Goal: Task Accomplishment & Management: Use online tool/utility

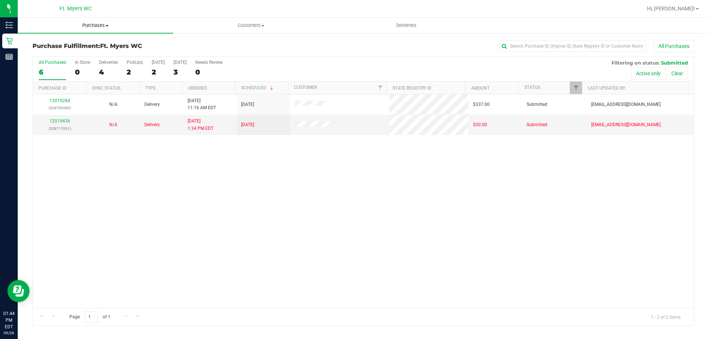
click at [95, 25] on span "Purchases" at bounding box center [95, 25] width 155 height 7
click at [86, 55] on li "Fulfillment" at bounding box center [95, 53] width 155 height 9
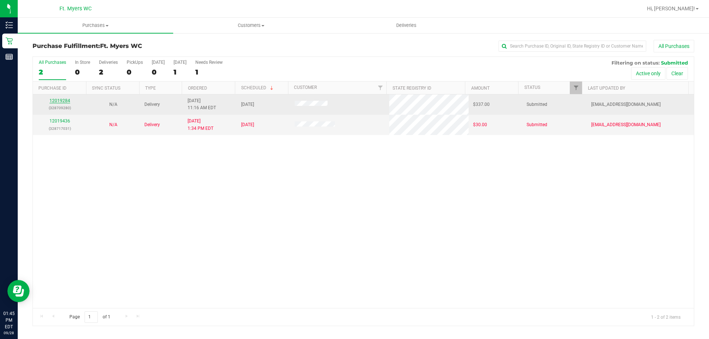
click at [67, 103] on link "12019284" at bounding box center [59, 100] width 21 height 5
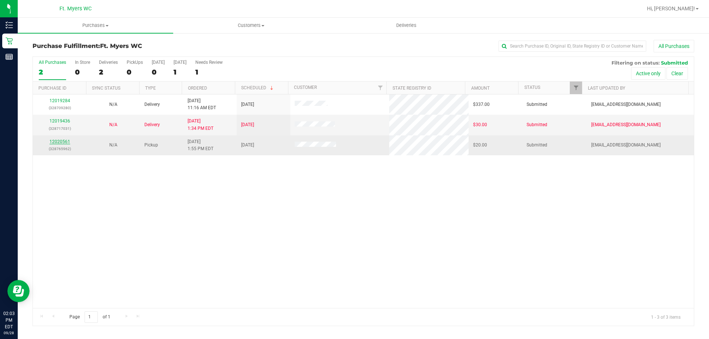
click at [61, 144] on link "12020561" at bounding box center [59, 141] width 21 height 5
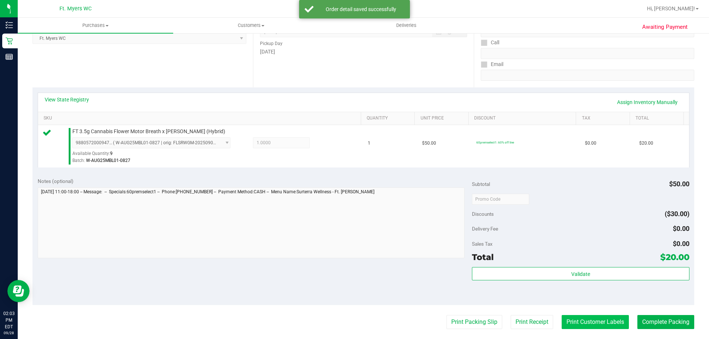
scroll to position [148, 0]
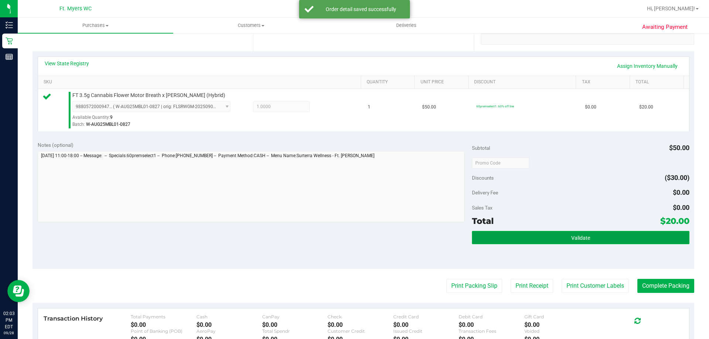
click at [554, 243] on button "Validate" at bounding box center [580, 237] width 217 height 13
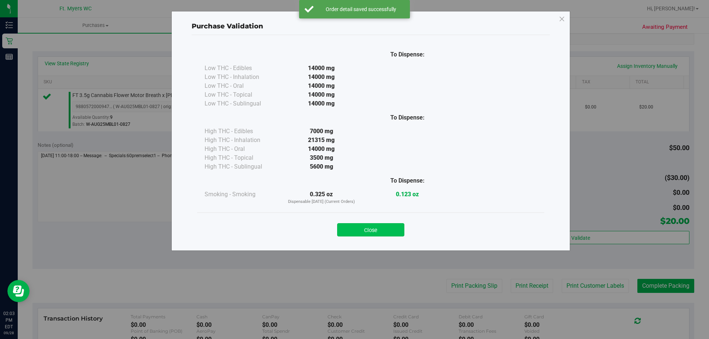
click at [338, 227] on button "Close" at bounding box center [370, 229] width 67 height 13
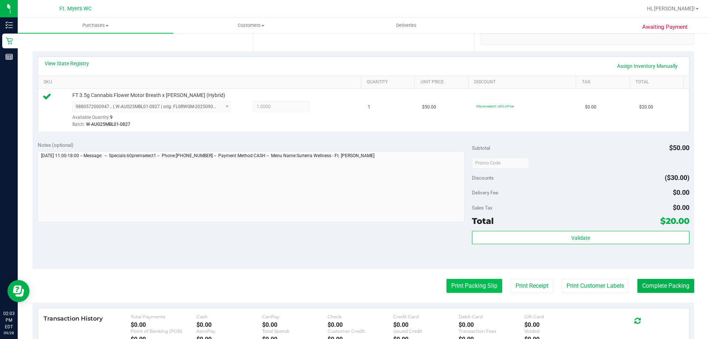
click at [463, 279] on button "Print Packing Slip" at bounding box center [475, 286] width 56 height 14
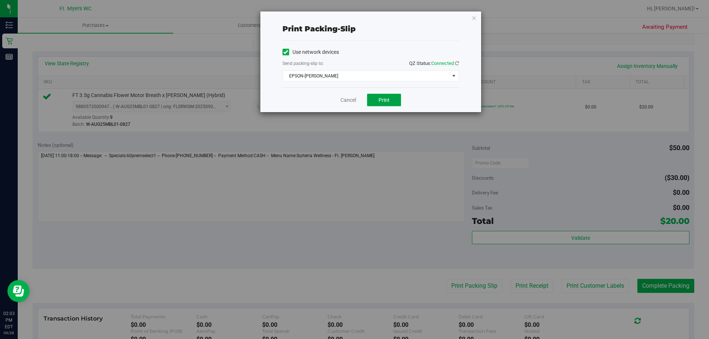
click at [399, 100] on button "Print" at bounding box center [384, 100] width 34 height 13
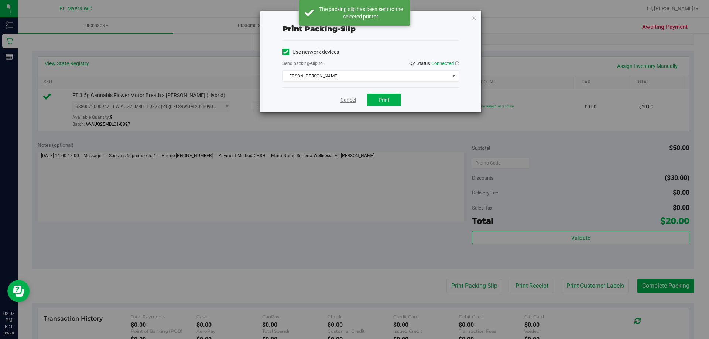
click at [344, 102] on link "Cancel" at bounding box center [349, 100] width 16 height 8
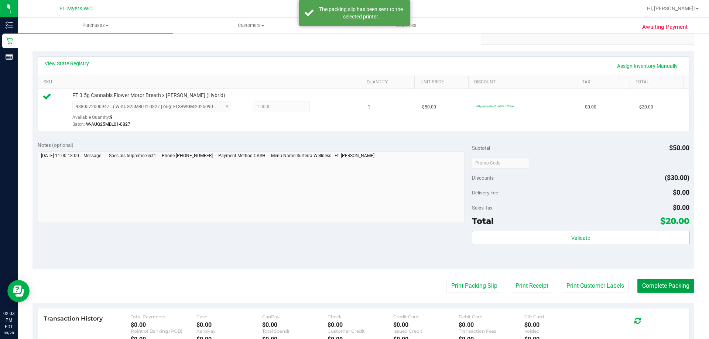
click at [666, 284] on button "Complete Packing" at bounding box center [665, 286] width 57 height 14
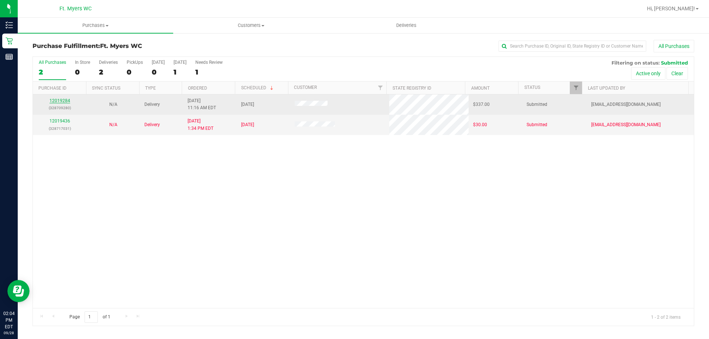
click at [64, 101] on link "12019284" at bounding box center [59, 100] width 21 height 5
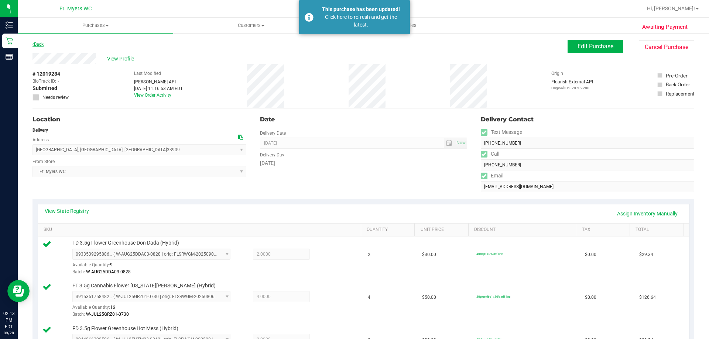
click at [33, 45] on icon at bounding box center [33, 44] width 1 height 4
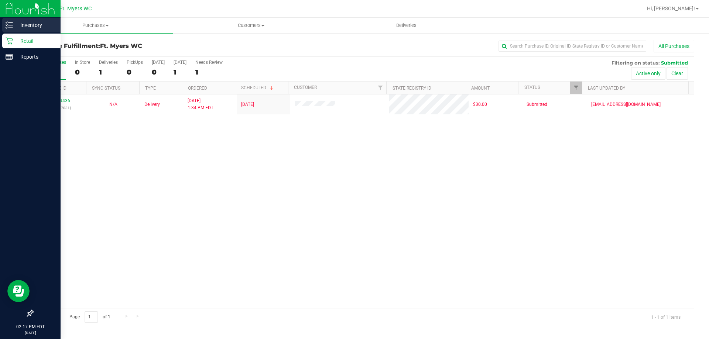
click at [16, 27] on p "Inventory" at bounding box center [35, 25] width 44 height 9
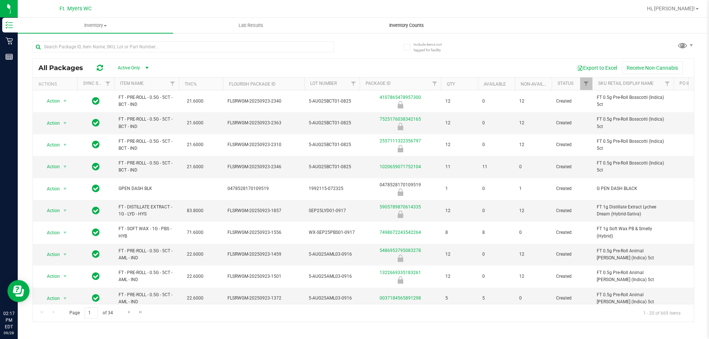
click at [398, 19] on uib-tab-heading "Inventory Counts" at bounding box center [406, 25] width 155 height 15
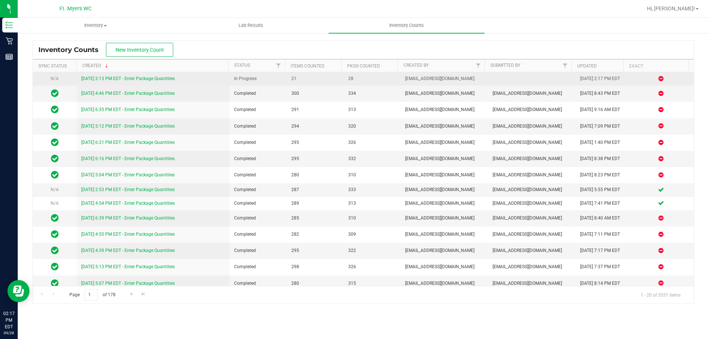
click at [134, 79] on link "[DATE] 2:13 PM EDT - Enter Package Quantities" at bounding box center [127, 78] width 93 height 5
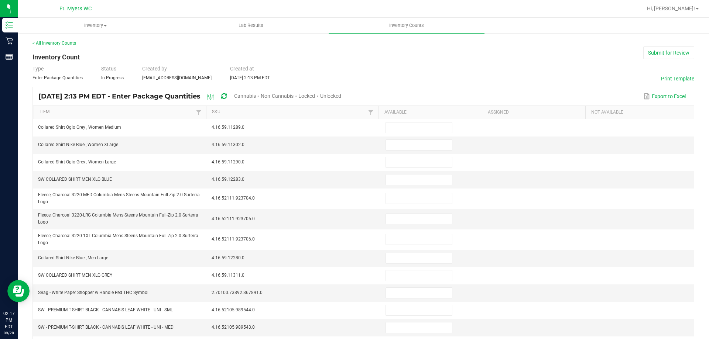
click at [256, 97] on span "Cannabis" at bounding box center [245, 96] width 22 height 6
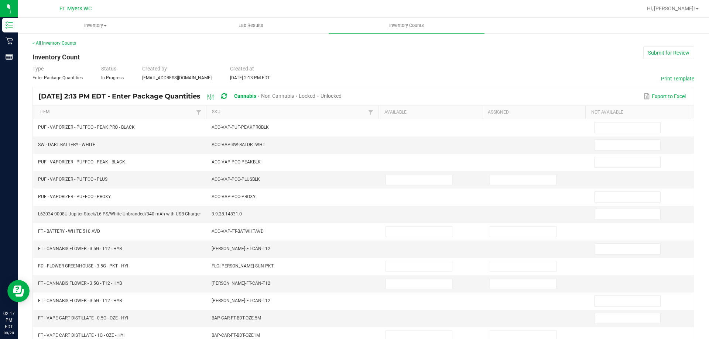
click at [342, 96] on span "Unlocked" at bounding box center [331, 96] width 21 height 6
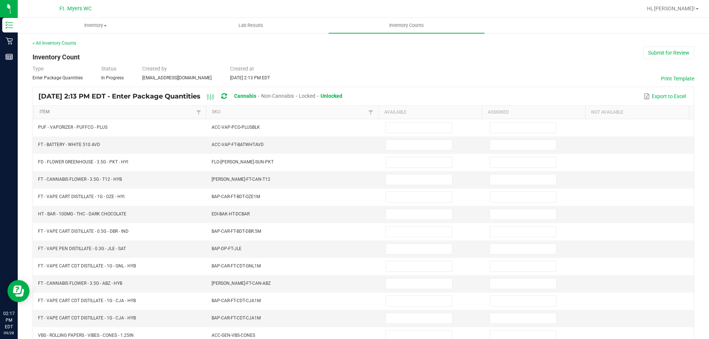
click at [151, 110] on link "Item" at bounding box center [117, 112] width 154 height 6
click at [421, 151] on td at bounding box center [433, 145] width 104 height 17
click at [421, 144] on input at bounding box center [419, 145] width 66 height 10
type input "11"
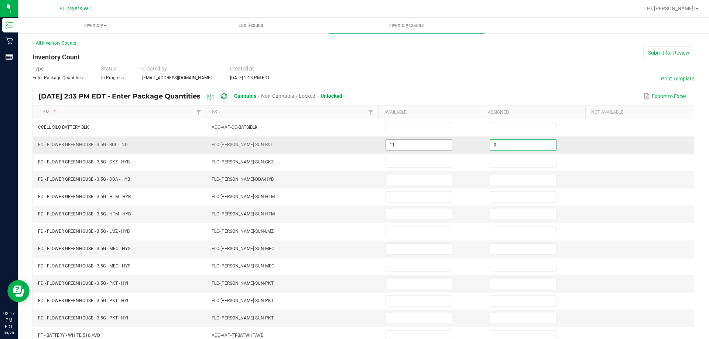
type input "0"
type input "10"
type input "0"
type input "9"
type input "0"
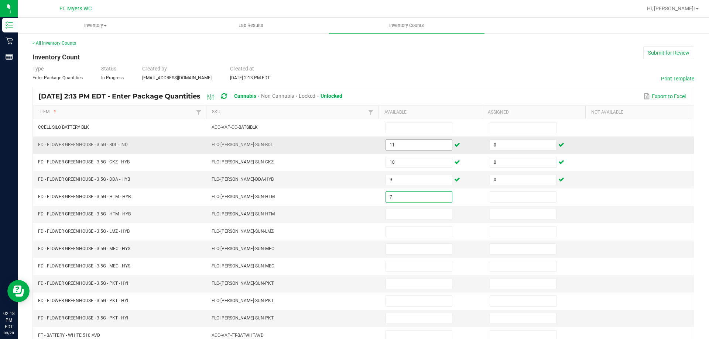
type input "7"
type input "0"
type input "9"
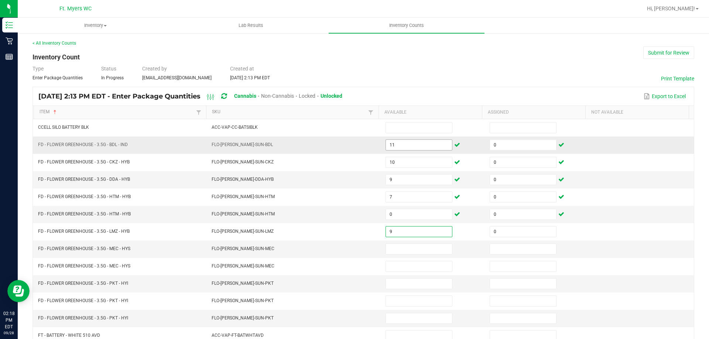
type input "0"
type input "19"
type input "0"
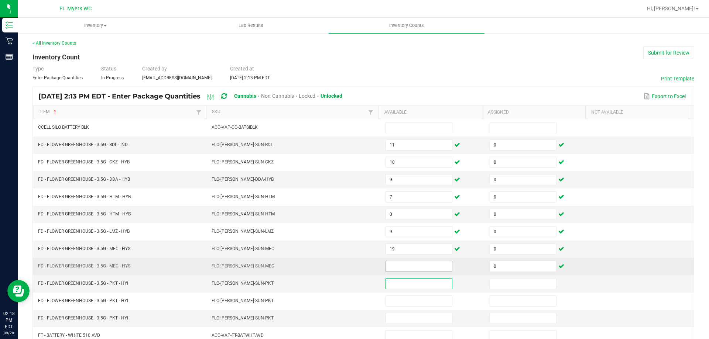
click at [393, 270] on input at bounding box center [419, 266] width 66 height 10
click at [394, 269] on input at bounding box center [419, 266] width 66 height 10
type input "0"
type input "13"
type input "0"
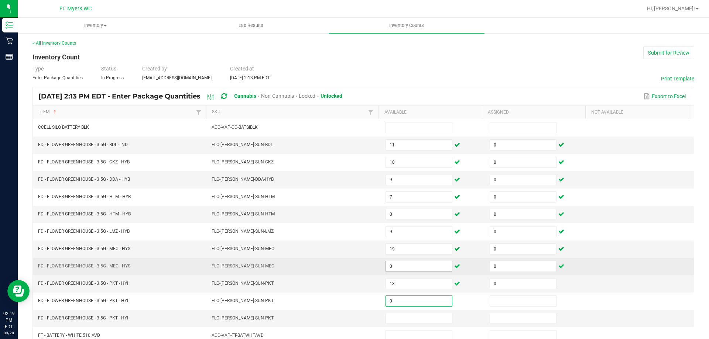
type input "0"
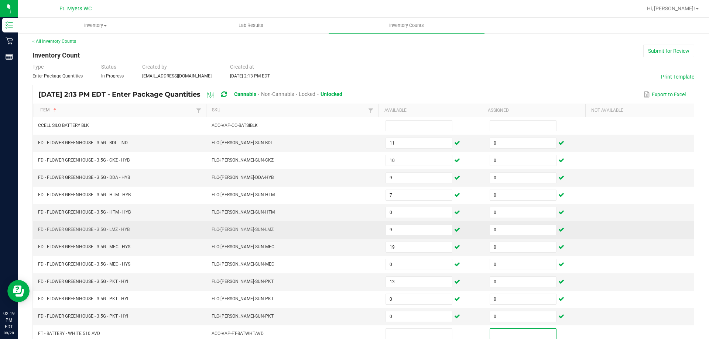
scroll to position [76, 0]
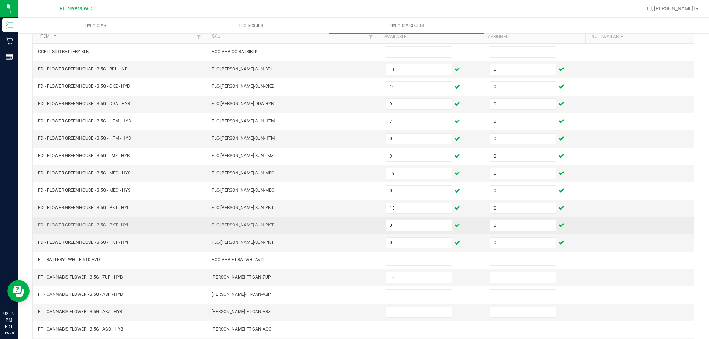
type input "16"
type input "0"
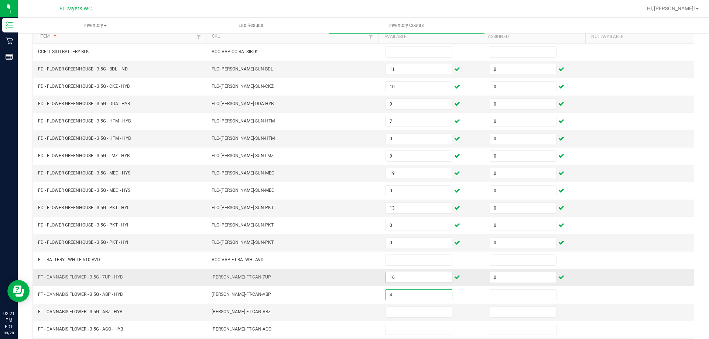
type input "4"
type input "0"
type input "11"
type input "0"
type input "9"
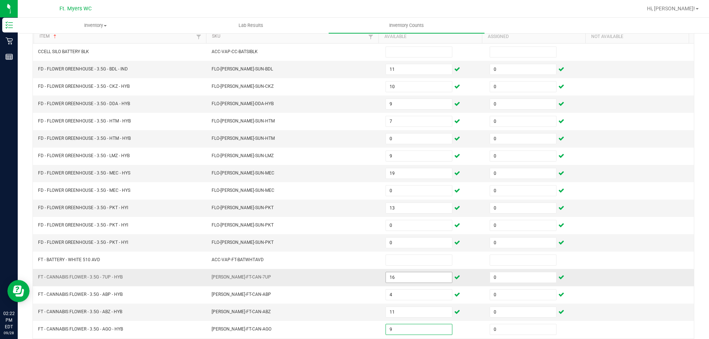
type input "0"
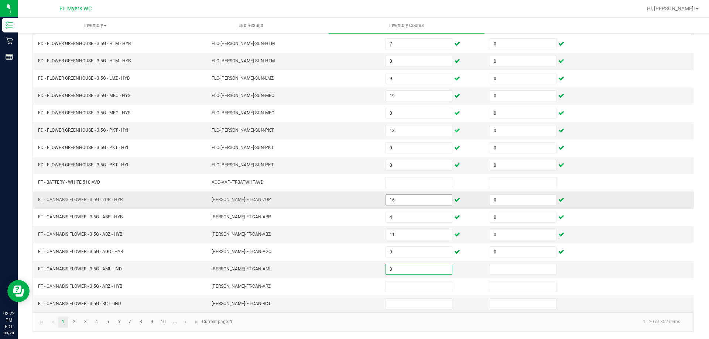
type input "3"
type input "0"
type input "9"
type input "0"
type input "4"
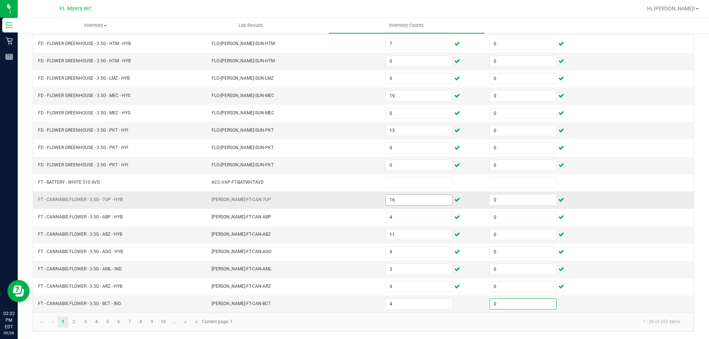
type input "0"
click at [75, 326] on link "2" at bounding box center [74, 322] width 11 height 11
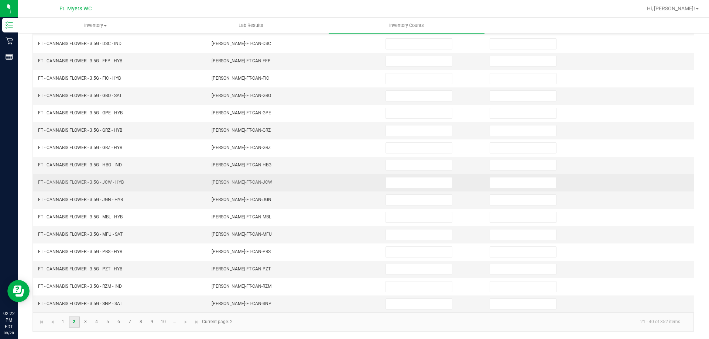
scroll to position [0, 0]
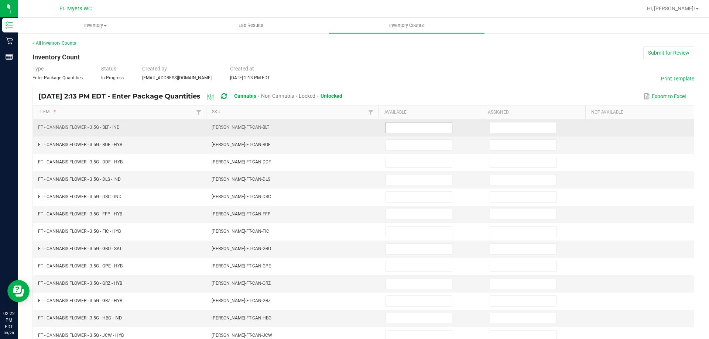
click at [428, 129] on input at bounding box center [419, 128] width 66 height 10
type input "12"
type input "0"
type input "5"
type input "0"
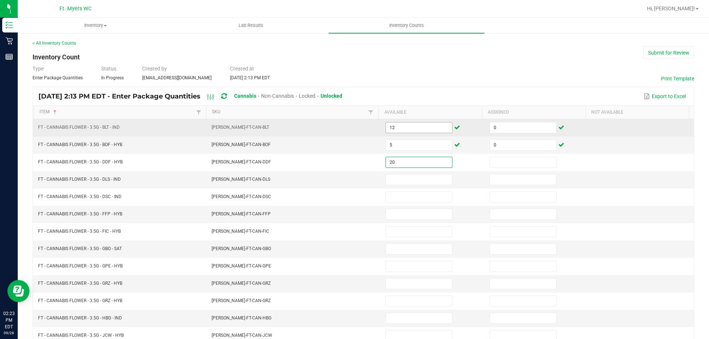
type input "20"
type input "0"
type input "6"
type input "0"
type input "8"
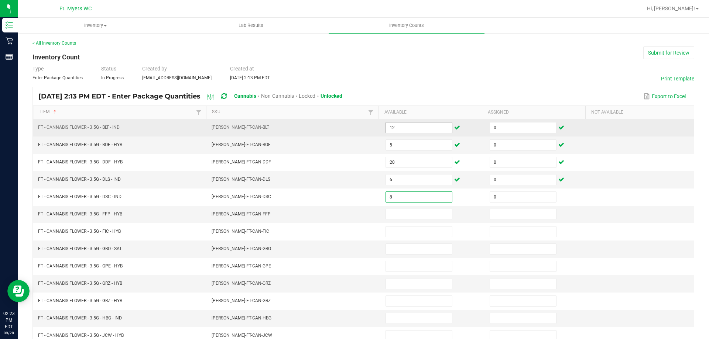
type input "0"
type input "17"
type input "0"
type input "9"
type input "0"
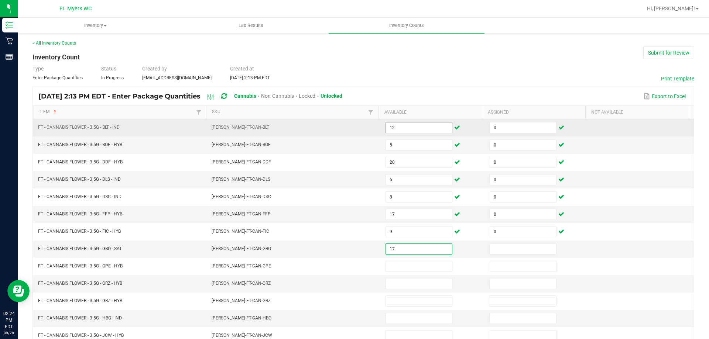
type input "17"
type input "0"
type input "17"
type input "0"
type input "15"
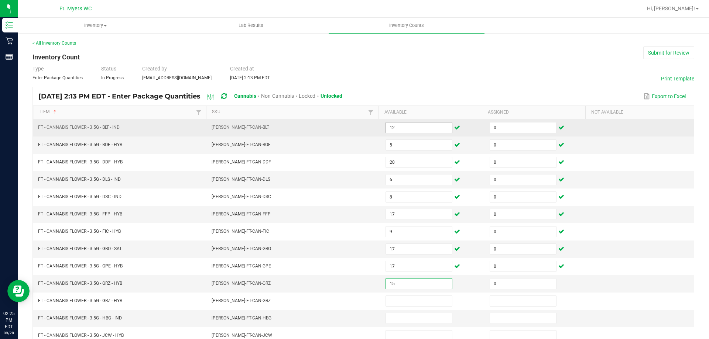
type input "0"
type input "3"
type input "0"
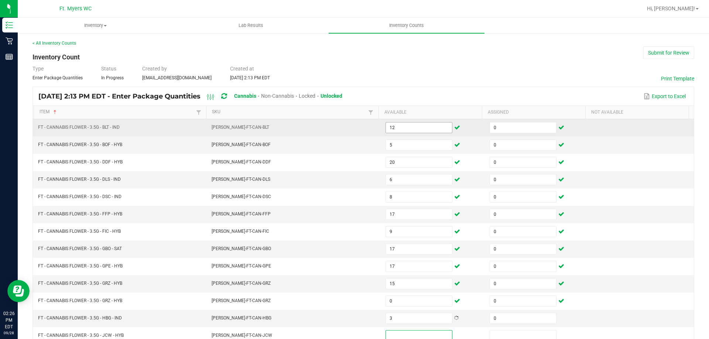
scroll to position [2, 0]
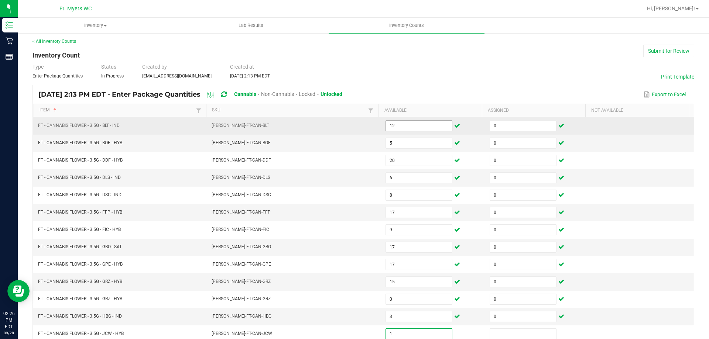
type input "1"
type input "0"
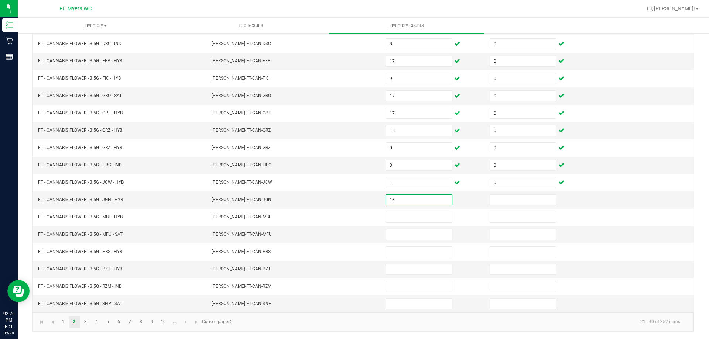
type input "16"
type input "0"
type input "9"
type input "0"
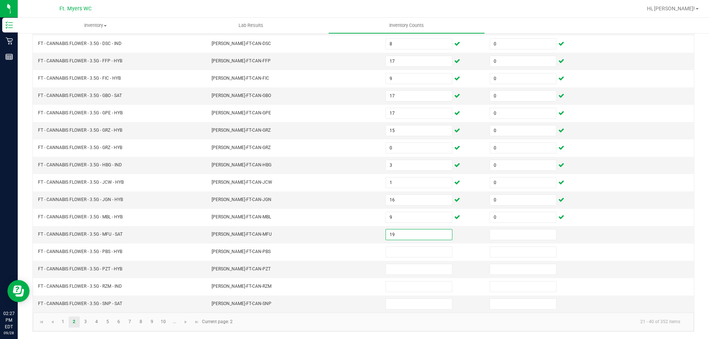
type input "19"
type input "0"
type input "14"
type input "0"
type input "1"
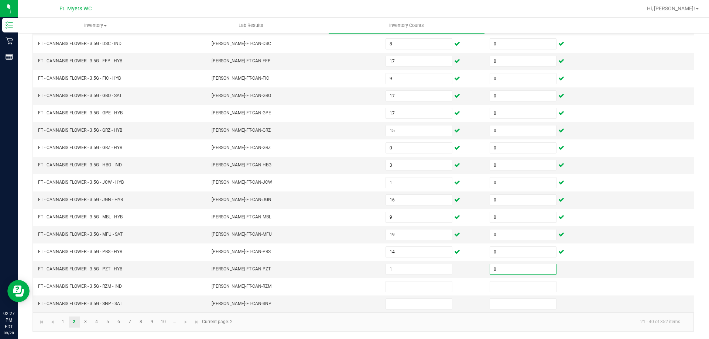
type input "0"
type input "15"
type input "0"
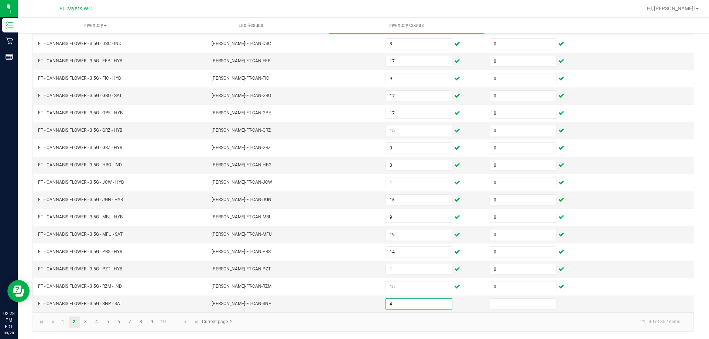
type input "4"
type input "0"
click at [93, 322] on link "4" at bounding box center [96, 322] width 11 height 11
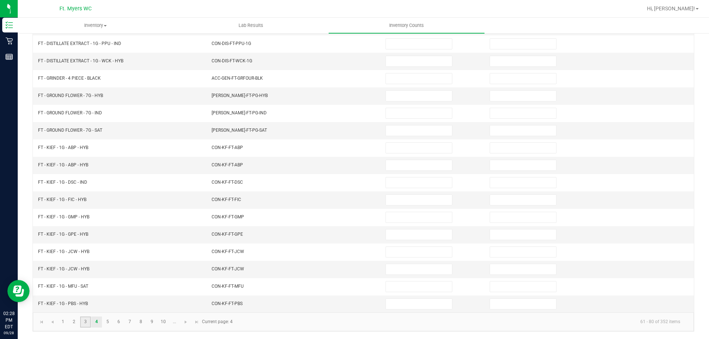
click at [85, 322] on link "3" at bounding box center [85, 322] width 11 height 11
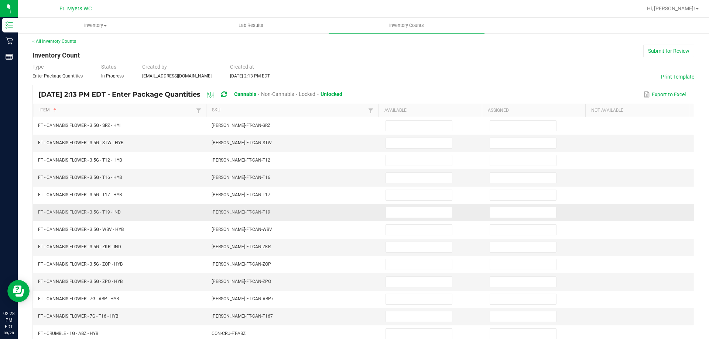
scroll to position [0, 0]
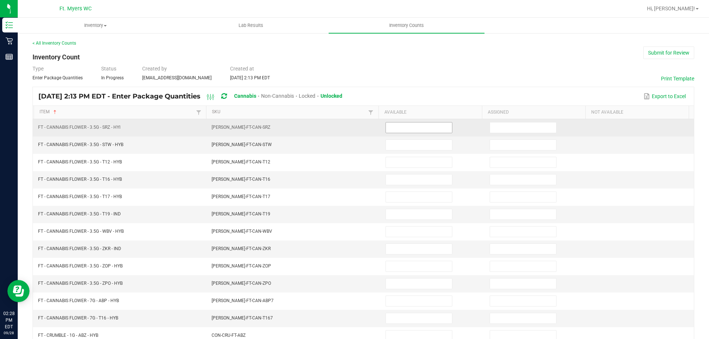
click at [419, 135] on td at bounding box center [433, 127] width 104 height 17
click at [420, 127] on input at bounding box center [419, 128] width 66 height 10
type input "9"
type input "0"
type input "9"
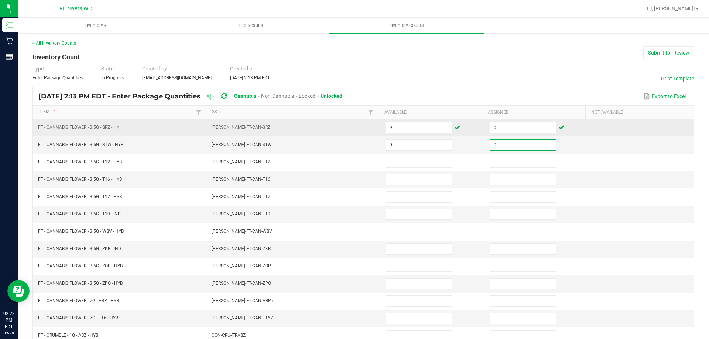
type input "0"
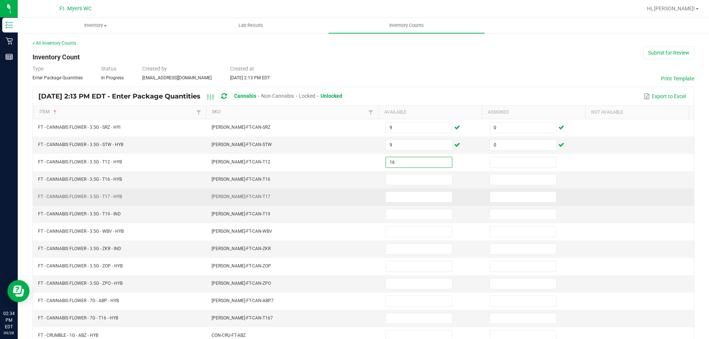
type input "16"
type input "0"
type input "14"
type input "0"
type input "1"
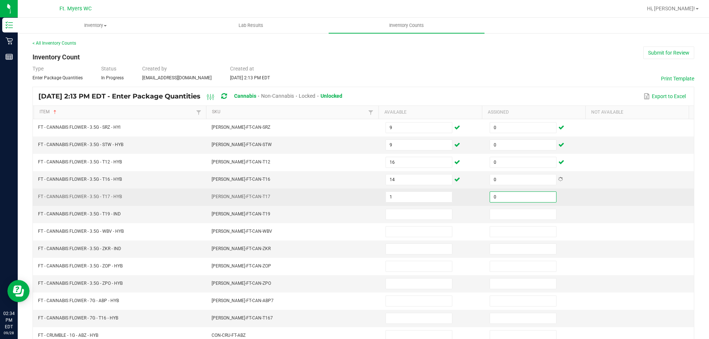
type input "0"
type input "4"
type input "0"
type input "5"
type input "0"
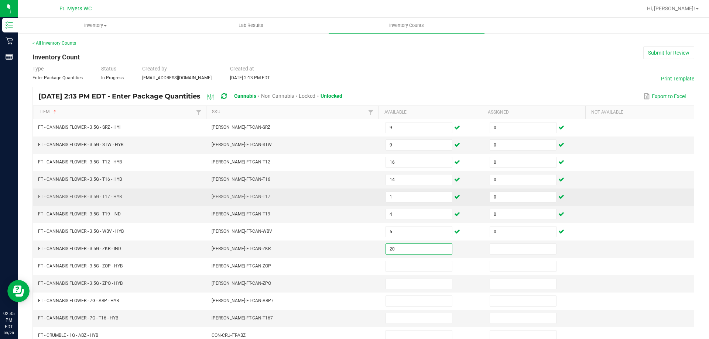
type input "20"
type input "0"
type input "7"
type input "0"
type input "16"
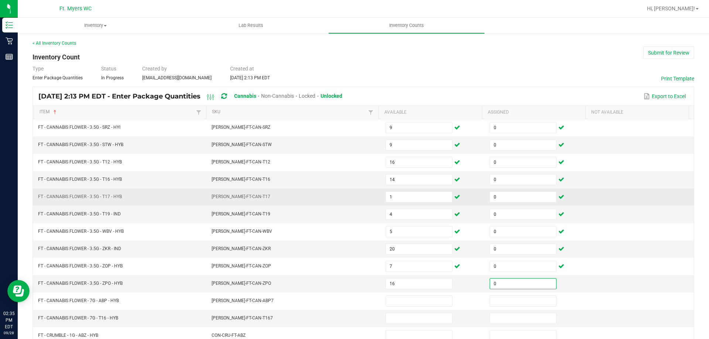
type input "0"
type input "9"
type input "0"
type input "6"
type input "0"
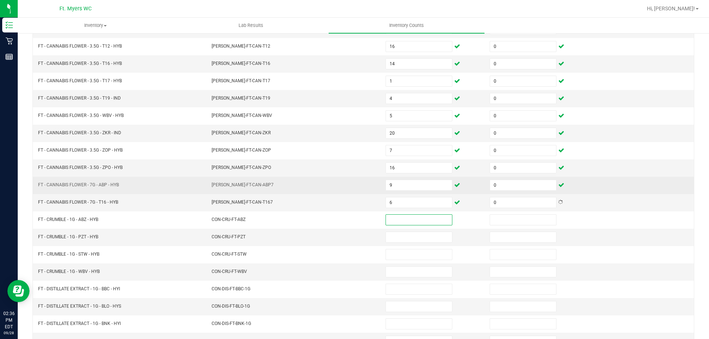
scroll to position [150, 0]
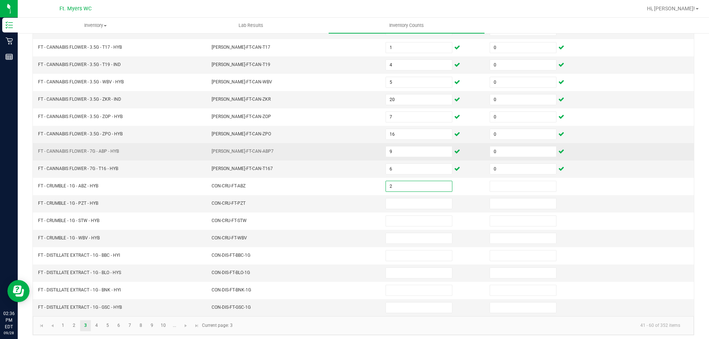
type input "2"
type input "0"
type input "5"
type input "0"
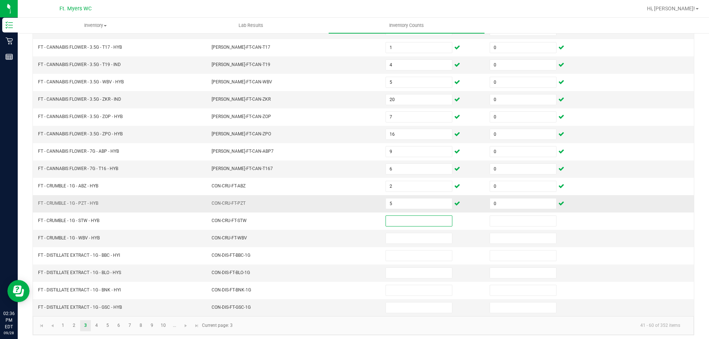
click at [404, 211] on td "5" at bounding box center [433, 203] width 104 height 17
click at [404, 209] on span "5" at bounding box center [419, 203] width 67 height 11
click at [403, 204] on input "5" at bounding box center [419, 204] width 66 height 10
type input "4"
type input "5"
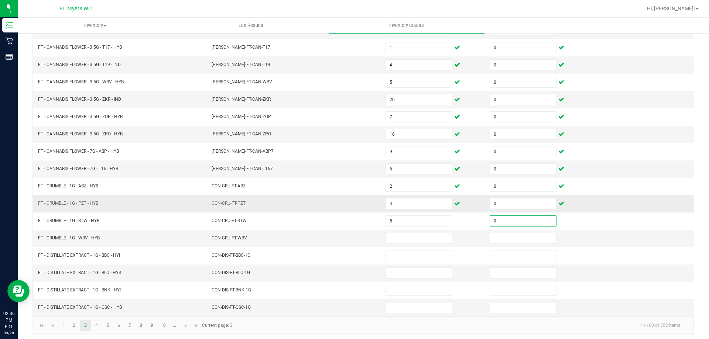
type input "0"
type input "3"
type input "0"
type input "9"
type input "0"
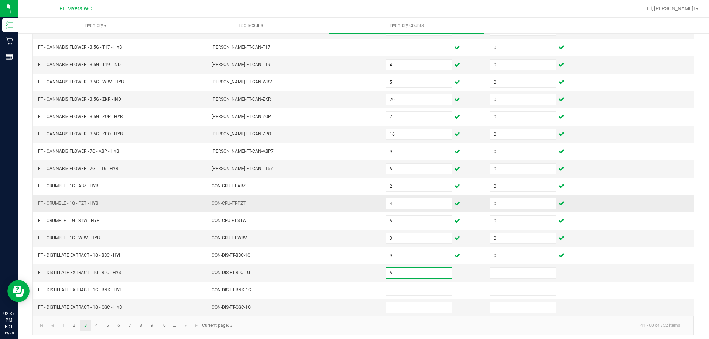
type input "5"
click at [529, 273] on input at bounding box center [523, 273] width 66 height 10
type input "0"
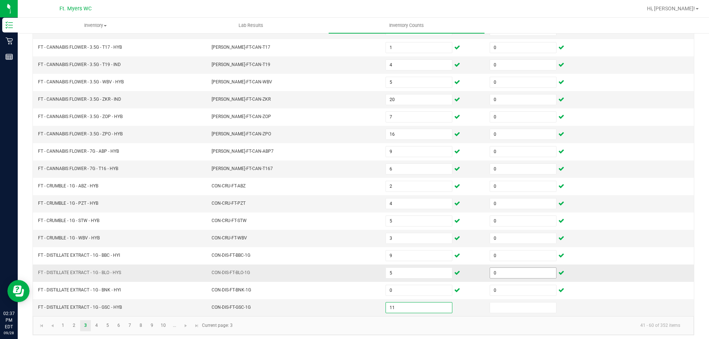
type input "11"
type input "0"
click at [98, 324] on link "4" at bounding box center [96, 326] width 11 height 11
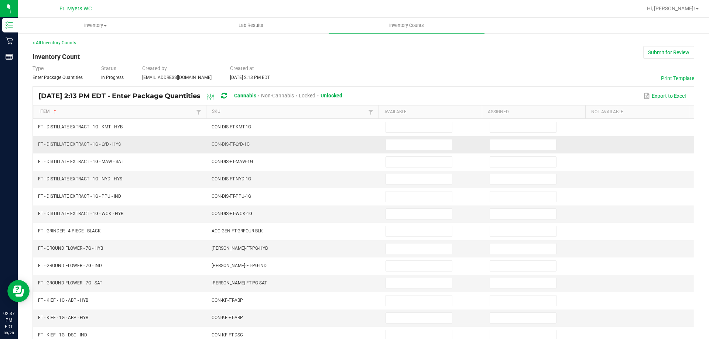
scroll to position [0, 0]
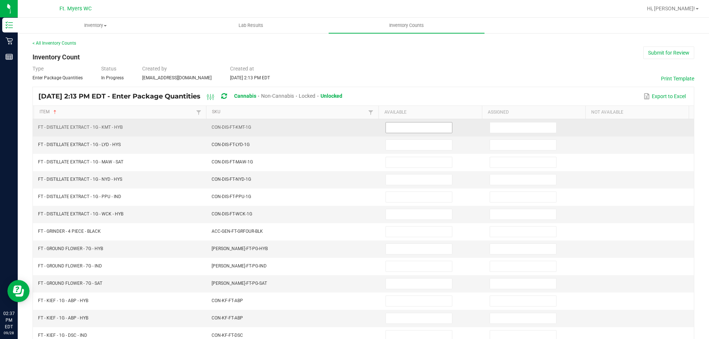
click at [397, 128] on input at bounding box center [419, 128] width 66 height 10
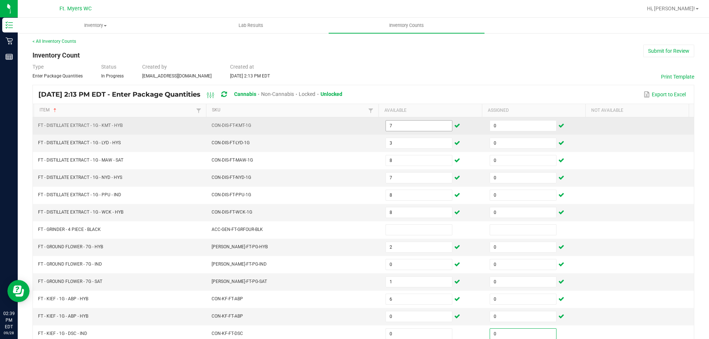
scroll to position [153, 0]
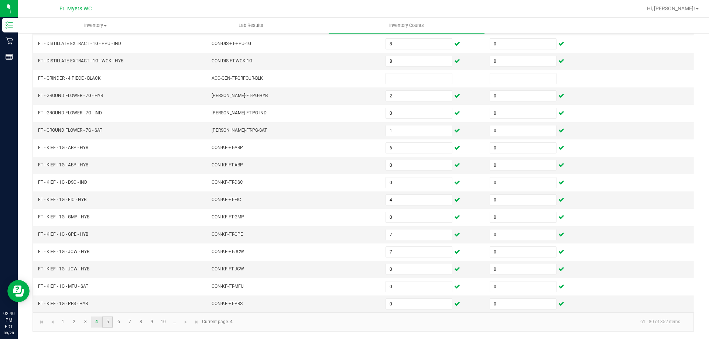
click at [105, 324] on link "5" at bounding box center [107, 322] width 11 height 11
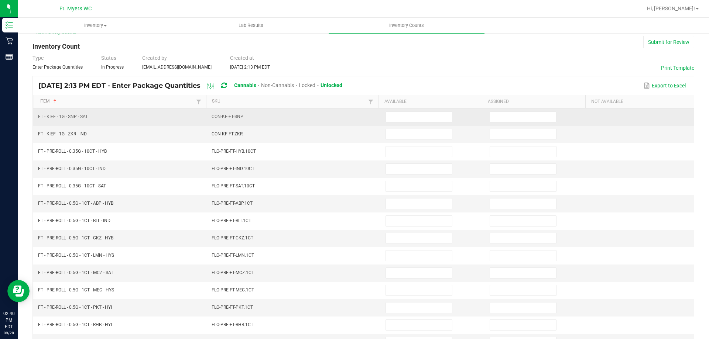
scroll to position [0, 0]
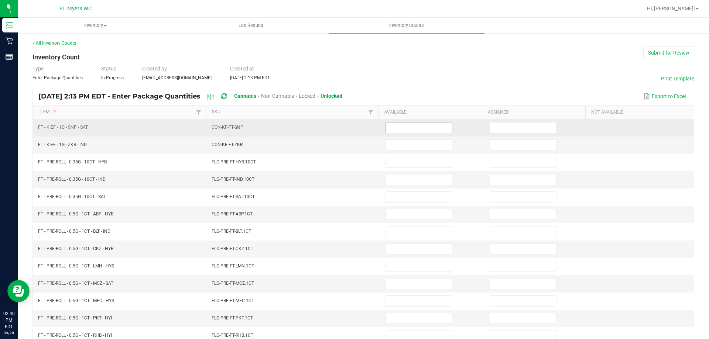
click at [391, 128] on input at bounding box center [419, 128] width 66 height 10
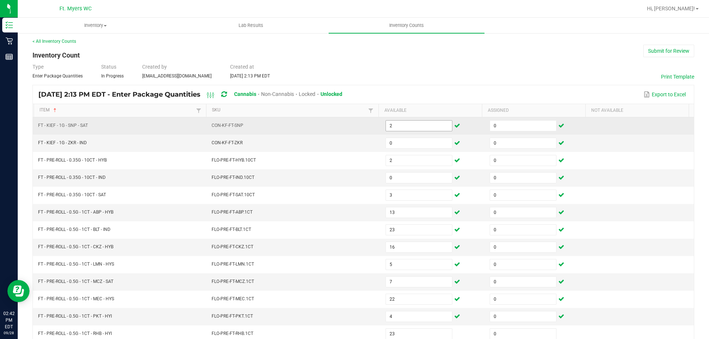
scroll to position [153, 0]
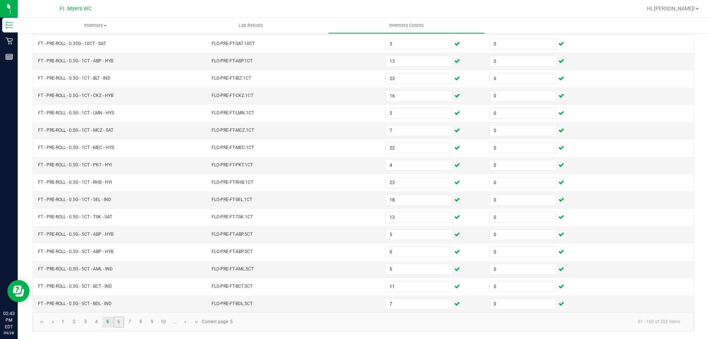
click at [114, 321] on link "6" at bounding box center [118, 322] width 11 height 11
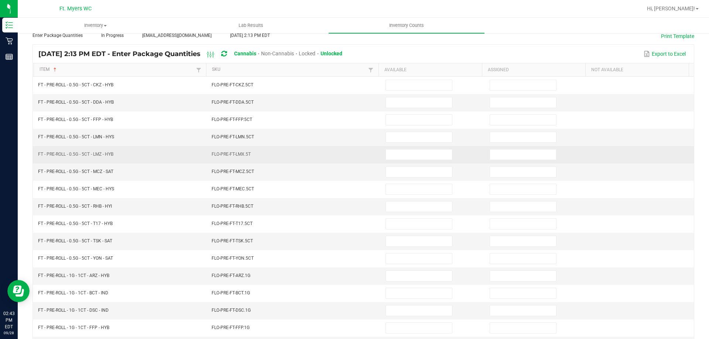
scroll to position [0, 0]
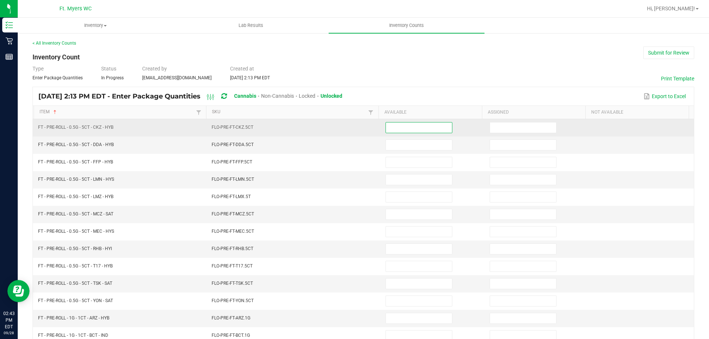
click at [419, 127] on input at bounding box center [419, 128] width 66 height 10
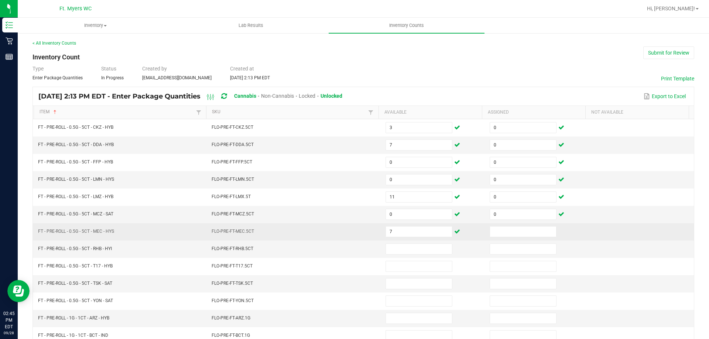
click at [507, 225] on td at bounding box center [537, 231] width 104 height 17
click at [506, 230] on input at bounding box center [523, 232] width 66 height 10
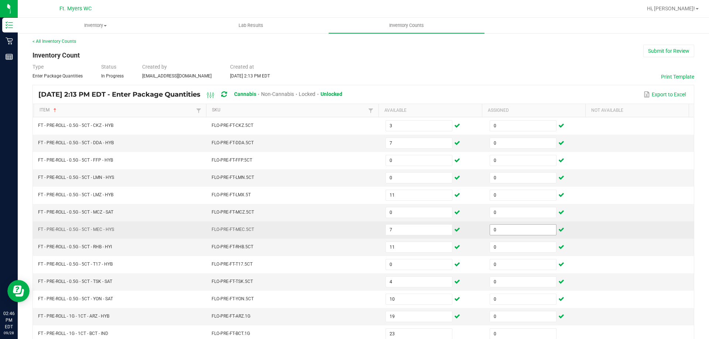
scroll to position [153, 0]
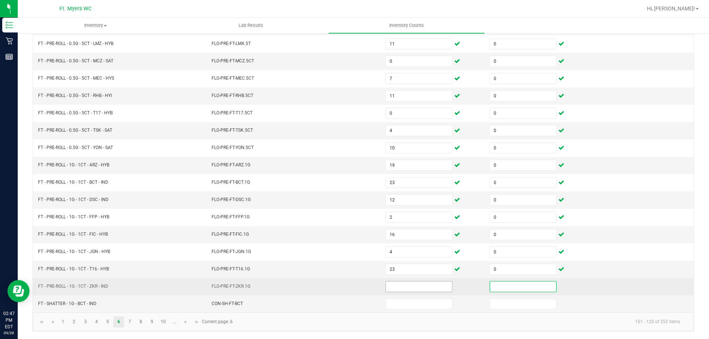
click at [435, 285] on input at bounding box center [419, 287] width 66 height 10
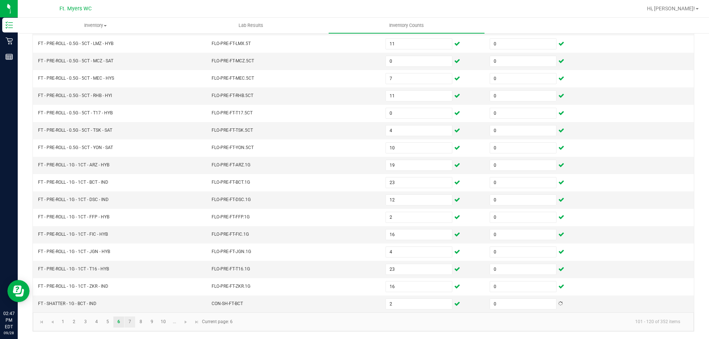
click at [128, 321] on link "7" at bounding box center [129, 322] width 11 height 11
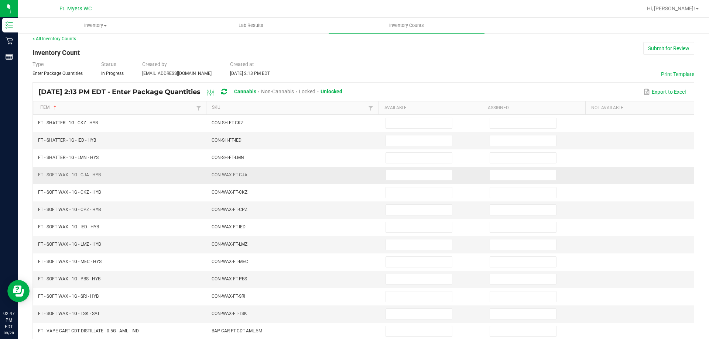
scroll to position [0, 0]
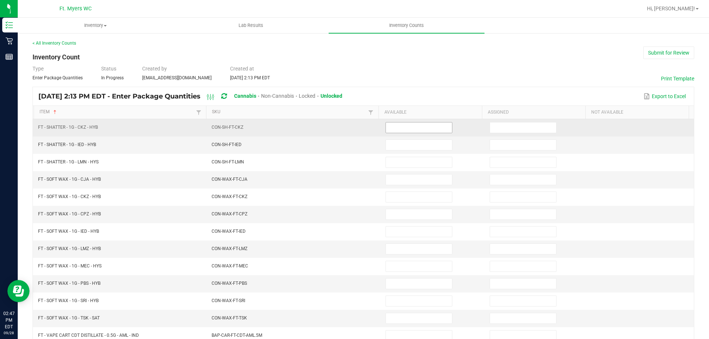
click at [434, 124] on input at bounding box center [419, 128] width 66 height 10
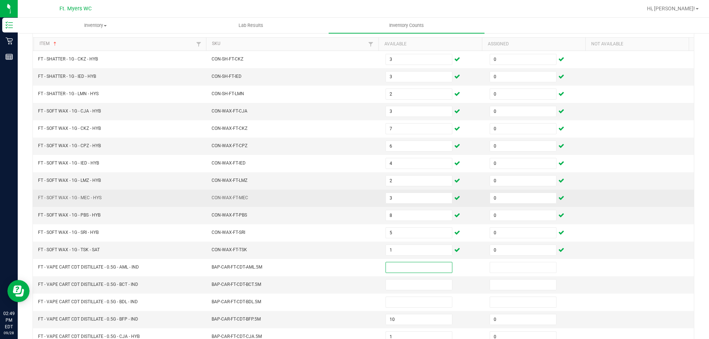
scroll to position [150, 0]
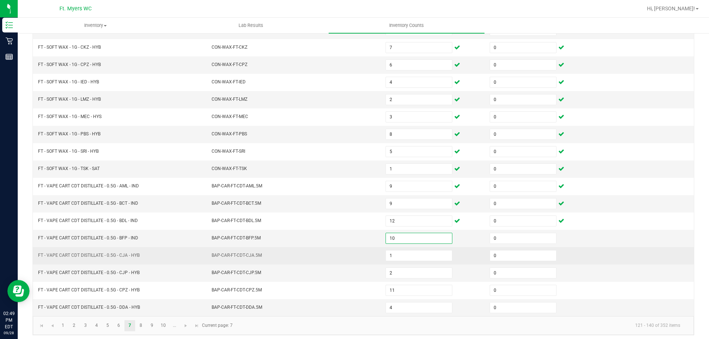
click at [576, 252] on td "0" at bounding box center [537, 255] width 104 height 17
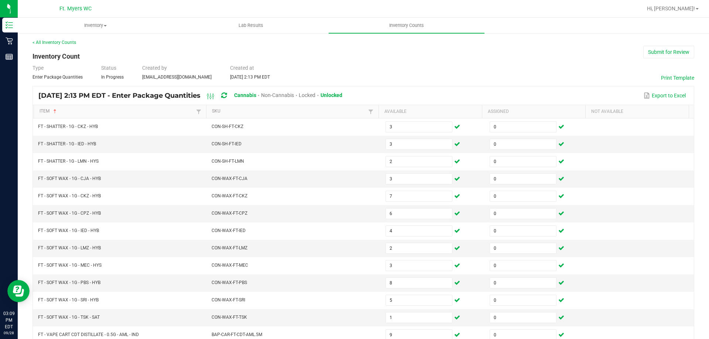
scroll to position [0, 0]
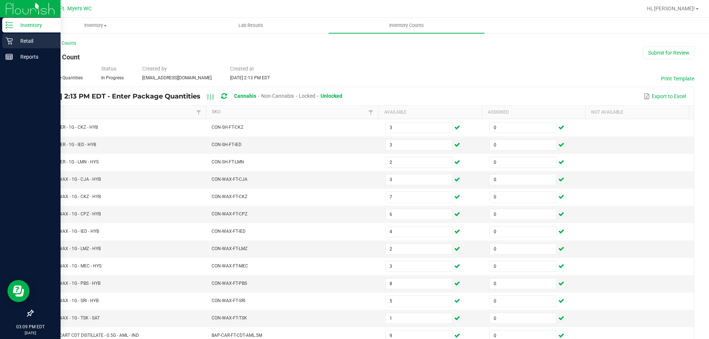
click at [16, 42] on p "Retail" at bounding box center [35, 41] width 44 height 9
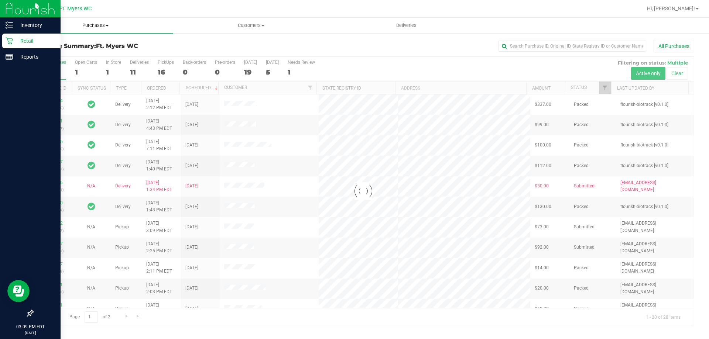
click at [104, 27] on span "Purchases" at bounding box center [95, 25] width 155 height 7
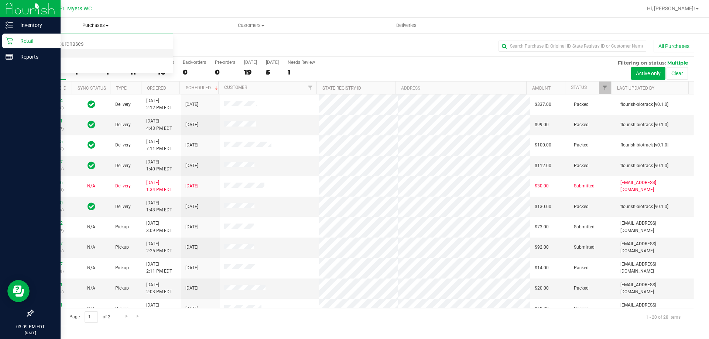
click at [110, 55] on li "Fulfillment" at bounding box center [95, 53] width 155 height 9
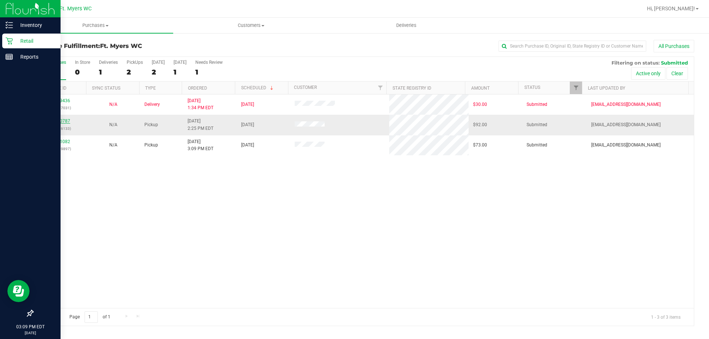
click at [67, 122] on link "12020787" at bounding box center [59, 121] width 21 height 5
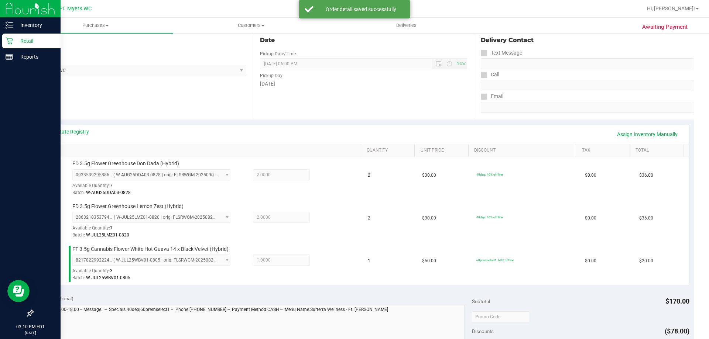
scroll to position [185, 0]
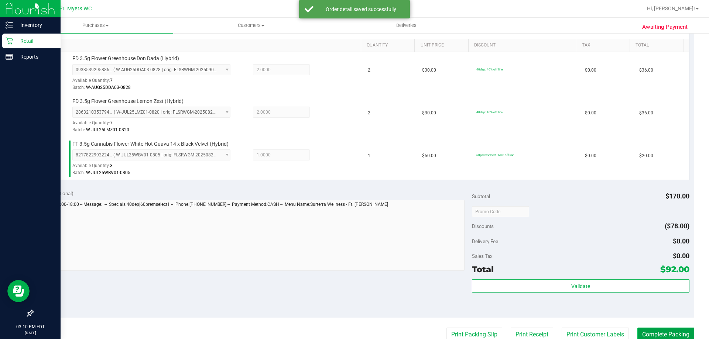
click at [639, 329] on button "Complete Packing" at bounding box center [665, 335] width 57 height 14
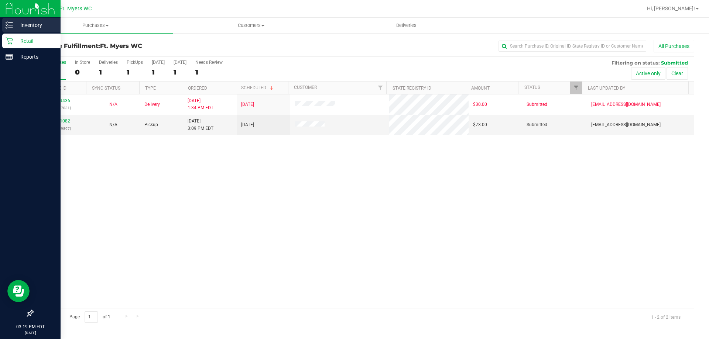
click at [26, 21] on p "Inventory" at bounding box center [35, 25] width 44 height 9
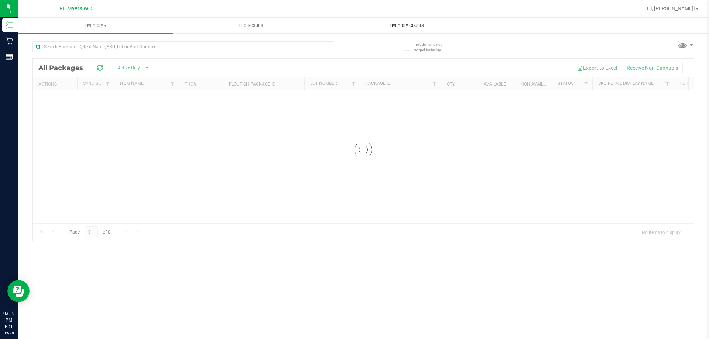
click at [413, 26] on span "Inventory Counts" at bounding box center [406, 25] width 55 height 7
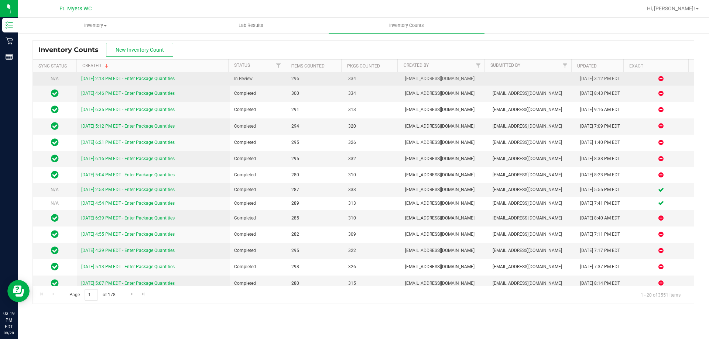
click at [153, 76] on div "[DATE] 2:13 PM EDT - Enter Package Quantities" at bounding box center [153, 78] width 144 height 7
click at [155, 78] on link "[DATE] 2:13 PM EDT - Enter Package Quantities" at bounding box center [127, 78] width 93 height 5
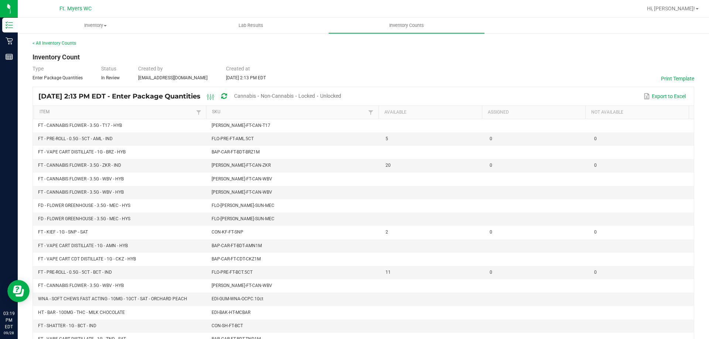
click at [256, 94] on span "Cannabis" at bounding box center [245, 96] width 22 height 6
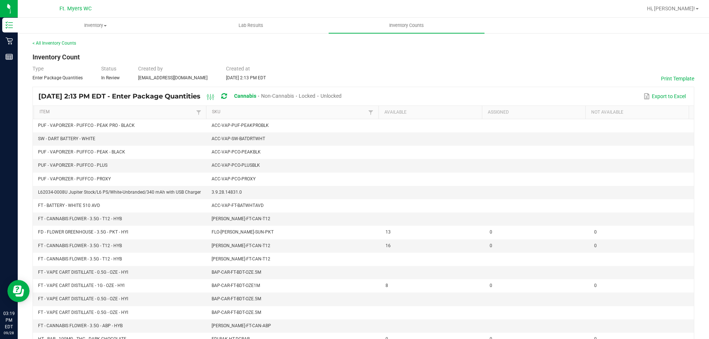
click at [342, 92] on div "Unlocked" at bounding box center [331, 97] width 21 height 14
click at [342, 95] on span "Unlocked" at bounding box center [331, 96] width 21 height 6
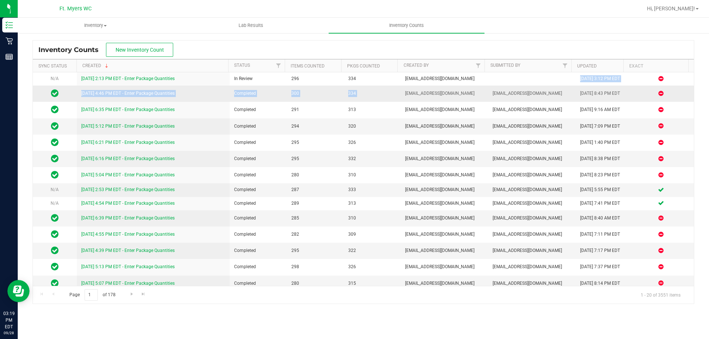
drag, startPoint x: 489, startPoint y: 82, endPoint x: 399, endPoint y: 89, distance: 91.1
click at [399, 89] on tbody "N/A 9/28/25 2:13 PM EDT - Enter Package Quantities In Review 296 334 mduncan@li…" at bounding box center [363, 230] width 661 height 317
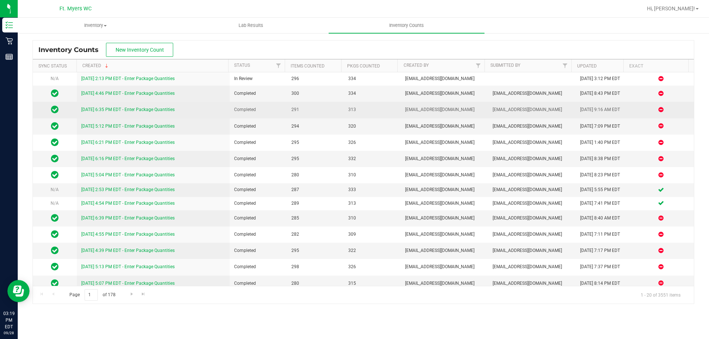
click at [488, 105] on td "[EMAIL_ADDRESS][DOMAIN_NAME]" at bounding box center [532, 110] width 88 height 16
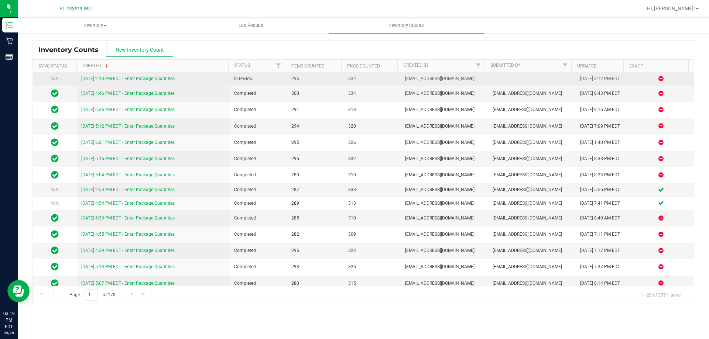
click at [151, 78] on link "[DATE] 2:13 PM EDT - Enter Package Quantities" at bounding box center [127, 78] width 93 height 5
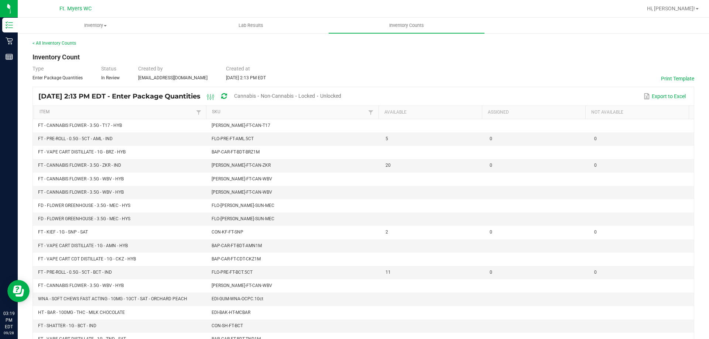
click at [256, 95] on span "Cannabis" at bounding box center [245, 96] width 22 height 6
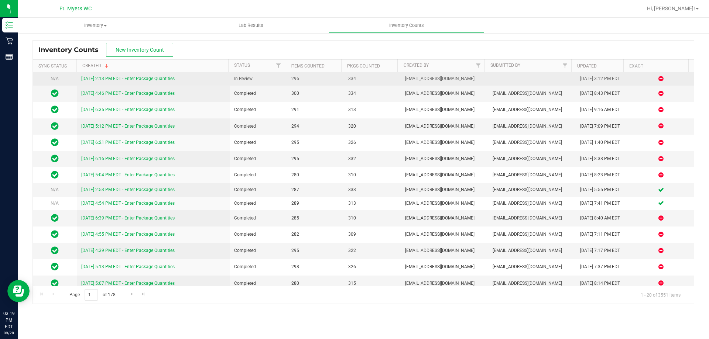
click at [170, 81] on link "[DATE] 2:13 PM EDT - Enter Package Quantities" at bounding box center [127, 78] width 93 height 5
click at [57, 81] on span "N/A" at bounding box center [55, 78] width 8 height 5
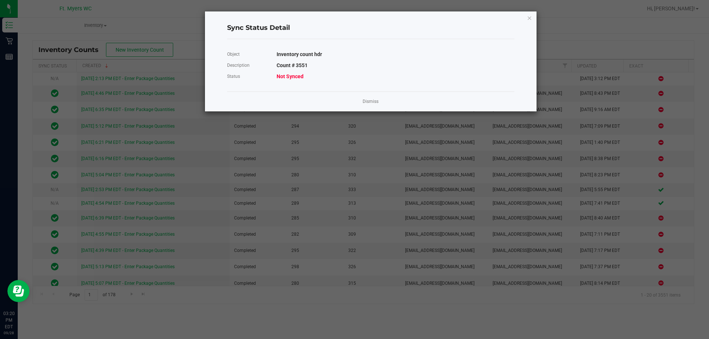
click at [363, 92] on div "Dismiss" at bounding box center [370, 102] width 287 height 20
click at [366, 102] on link "Dismiss" at bounding box center [371, 102] width 16 height 6
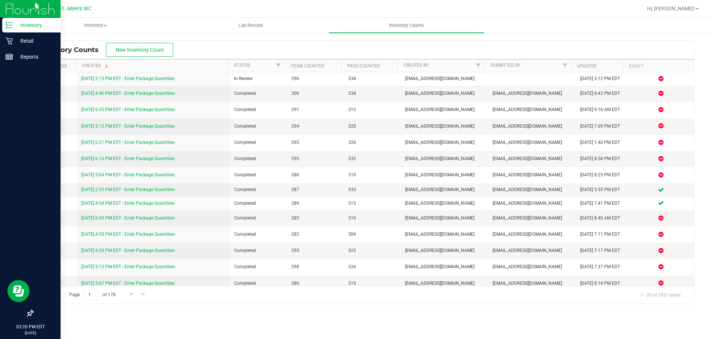
click at [17, 23] on p "Inventory" at bounding box center [35, 25] width 44 height 9
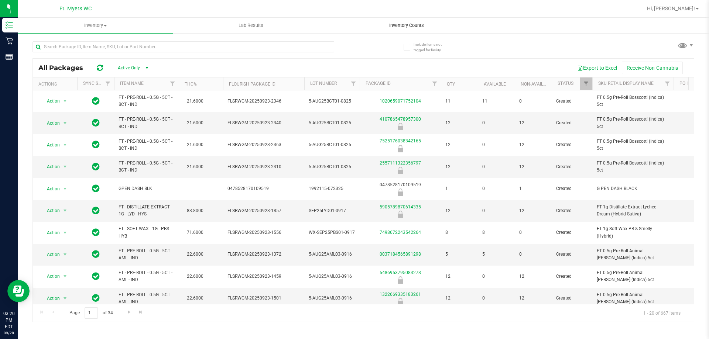
click at [420, 23] on span "Inventory Counts" at bounding box center [406, 25] width 55 height 7
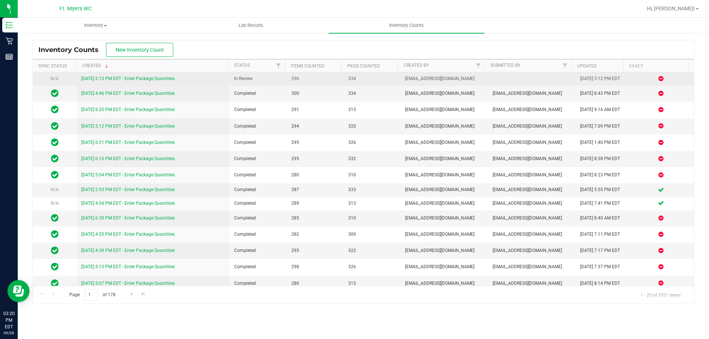
click at [157, 80] on link "[DATE] 2:13 PM EDT - Enter Package Quantities" at bounding box center [127, 78] width 93 height 5
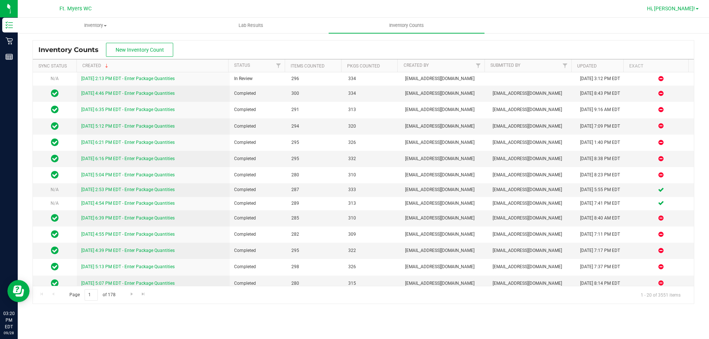
click at [693, 7] on span "Hi, [PERSON_NAME]!" at bounding box center [671, 9] width 48 height 6
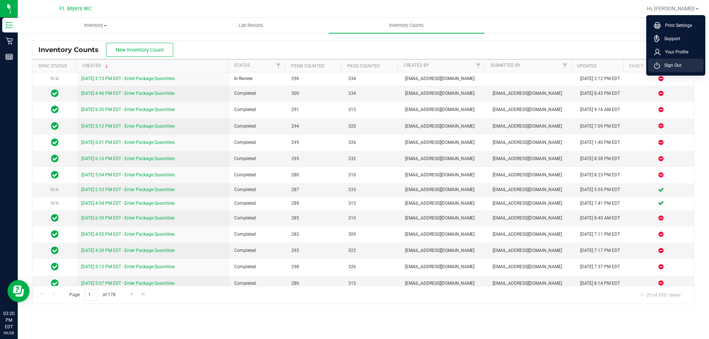
click at [663, 62] on span "Sign Out" at bounding box center [670, 65] width 21 height 7
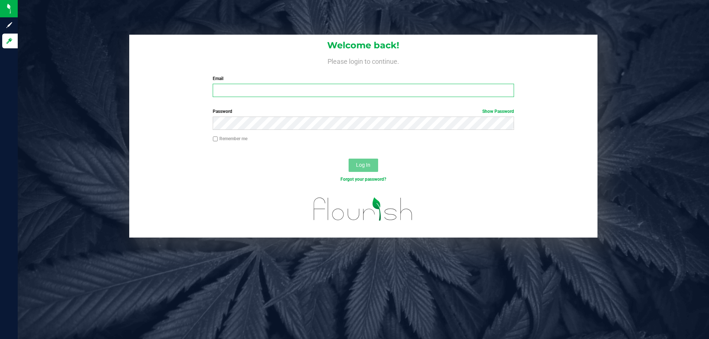
click at [255, 88] on input "Email" at bounding box center [363, 90] width 301 height 13
type input "mduncan@Liveparallel.com"
click at [349, 159] on button "Log In" at bounding box center [364, 165] width 30 height 13
